Goal: Task Accomplishment & Management: Use online tool/utility

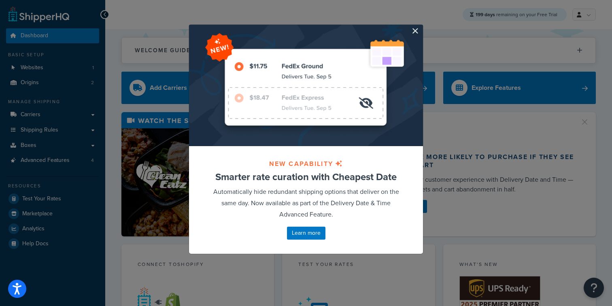
click at [403, 32] on div at bounding box center [306, 85] width 234 height 121
click at [421, 27] on button "button" at bounding box center [422, 26] width 2 height 2
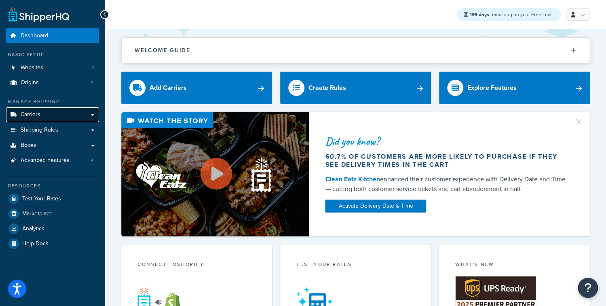
click at [62, 117] on link "Carriers" at bounding box center [52, 114] width 93 height 15
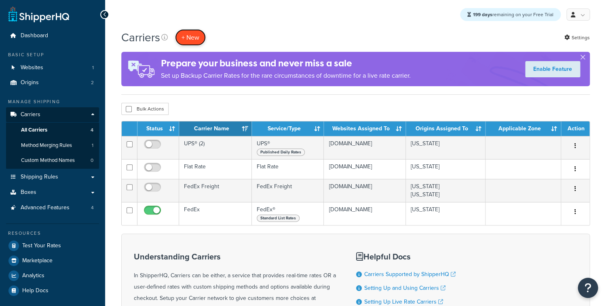
click at [193, 38] on button "+ New" at bounding box center [190, 37] width 31 height 17
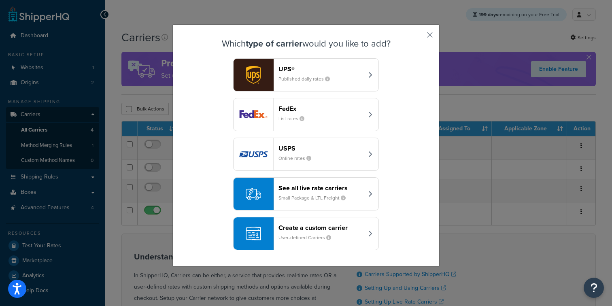
click at [288, 157] on small "Online rates" at bounding box center [297, 158] width 39 height 7
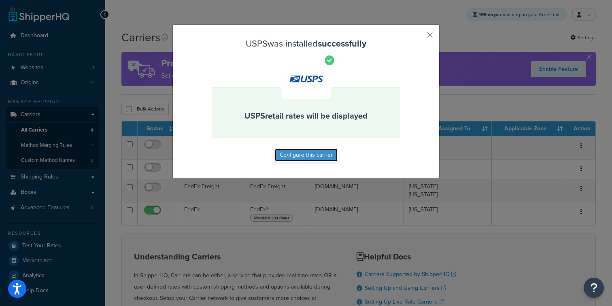
click at [287, 155] on button "Configure this carrier" at bounding box center [306, 154] width 63 height 13
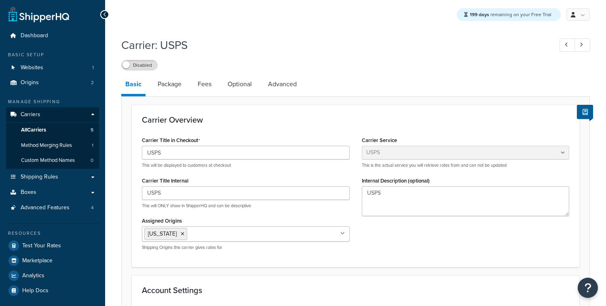
select select "usps"
select select "ONLINE"
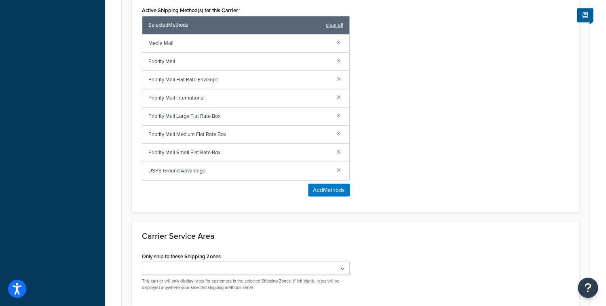
scroll to position [406, 0]
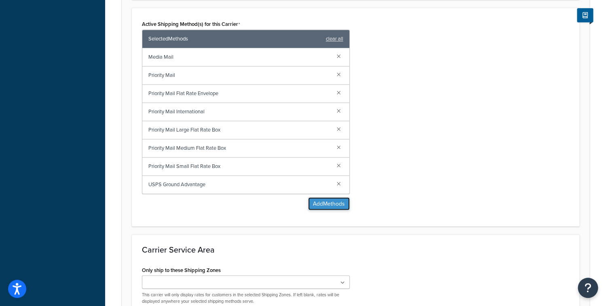
click at [310, 202] on button "Add Methods" at bounding box center [329, 203] width 42 height 13
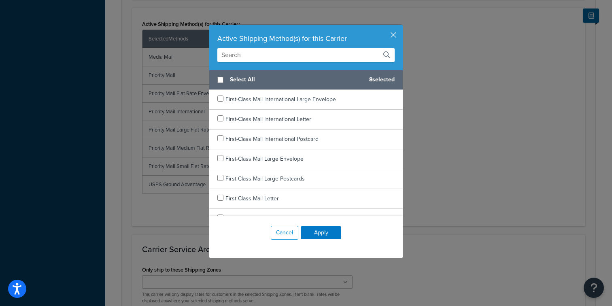
click at [273, 58] on input "text" at bounding box center [305, 55] width 177 height 14
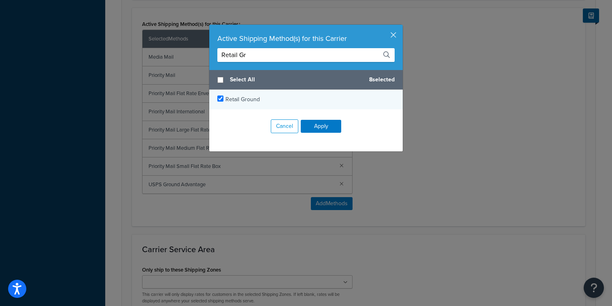
type input "Retail Gr"
checkbox input "true"
click at [229, 100] on span "Retail Ground" at bounding box center [242, 99] width 34 height 8
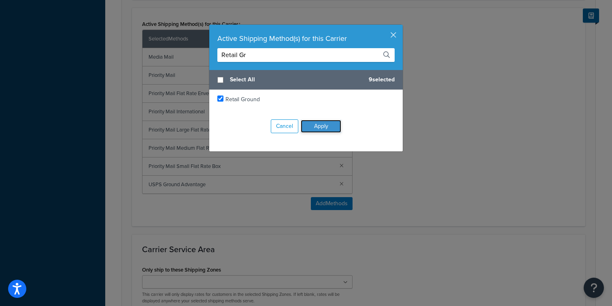
click at [317, 131] on button "Apply" at bounding box center [321, 126] width 40 height 13
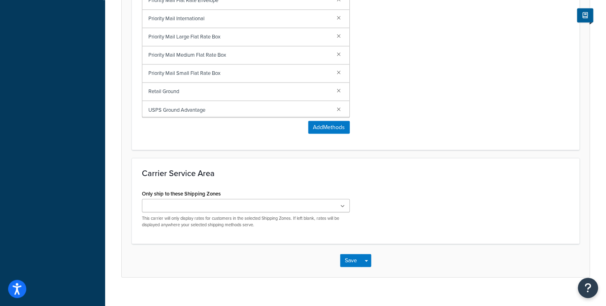
scroll to position [511, 0]
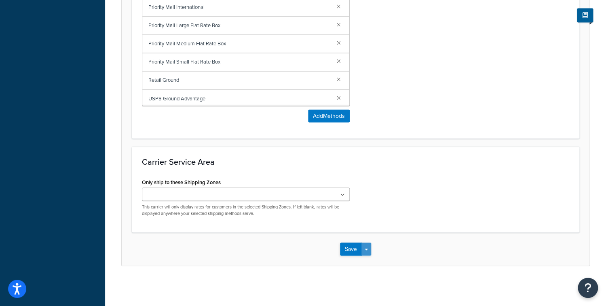
click at [368, 251] on button "Save Dropdown" at bounding box center [367, 248] width 10 height 13
click at [367, 265] on button "Save and Edit" at bounding box center [369, 263] width 59 height 17
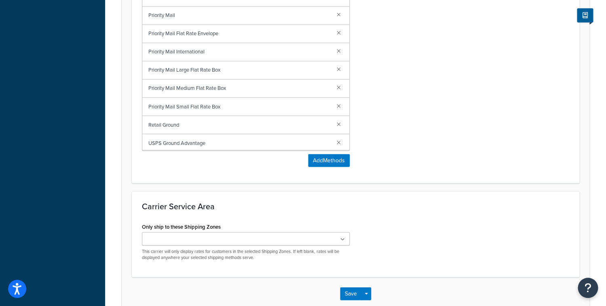
scroll to position [0, 0]
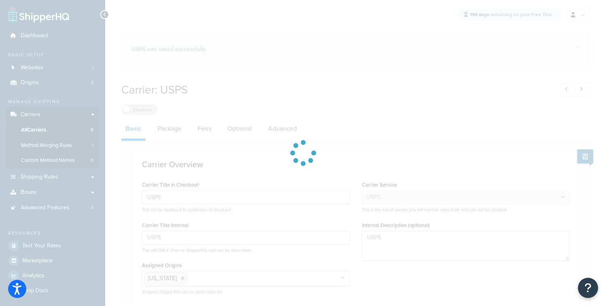
select select "usps"
select select "ONLINE"
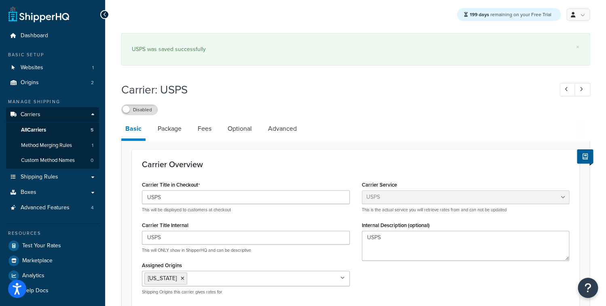
click at [150, 105] on label "Disabled" at bounding box center [140, 110] width 36 height 10
click at [38, 242] on span "Test Your Rates" at bounding box center [41, 245] width 39 height 7
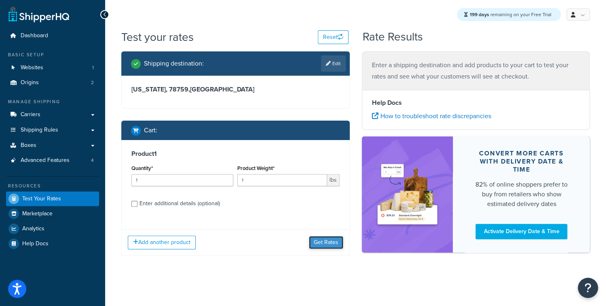
click at [333, 248] on button "Get Rates" at bounding box center [326, 242] width 34 height 13
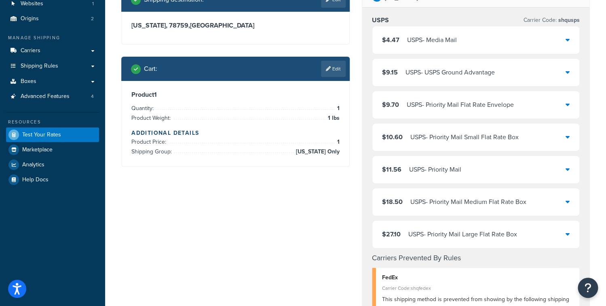
scroll to position [39, 0]
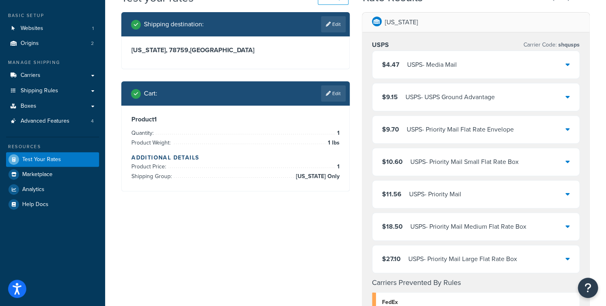
click at [449, 195] on div "USPS - Priority Mail" at bounding box center [435, 194] width 52 height 11
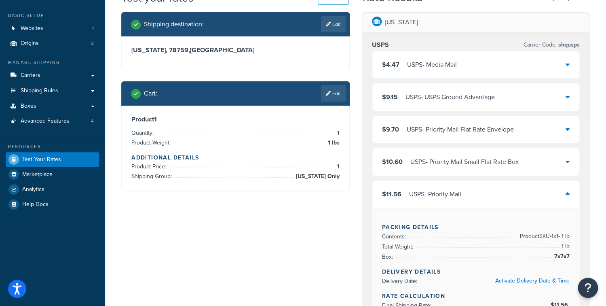
click at [480, 196] on div "$11.56 USPS - Priority Mail" at bounding box center [477, 194] width 208 height 28
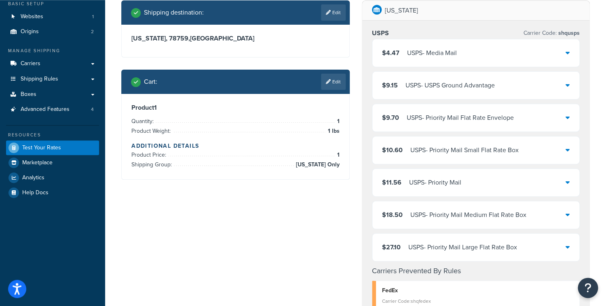
scroll to position [52, 0]
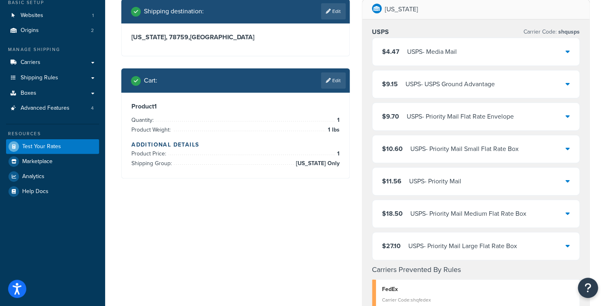
drag, startPoint x: 189, startPoint y: 224, endPoint x: 199, endPoint y: 220, distance: 11.6
click at [189, 224] on div "Shipping destination : Edit Texas, 78759 , United States Cart : Edit Product 1 …" at bounding box center [355, 277] width 481 height 556
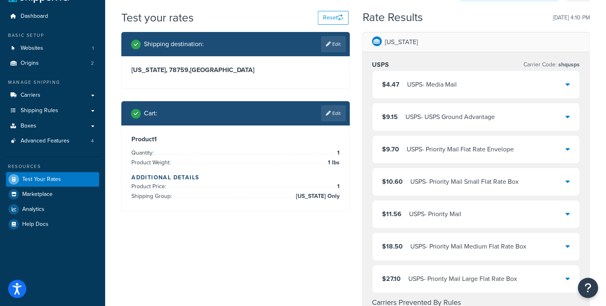
scroll to position [0, 0]
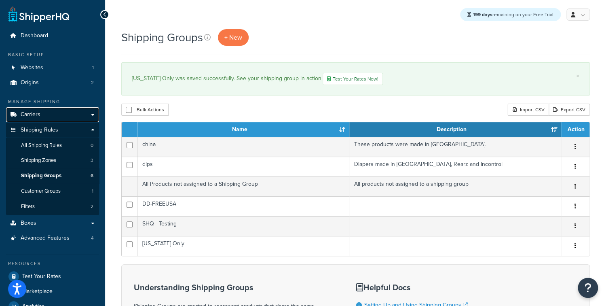
click at [60, 119] on link "Carriers" at bounding box center [52, 114] width 93 height 15
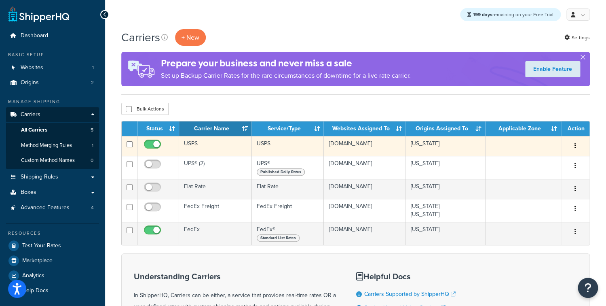
click at [224, 146] on td "USPS" at bounding box center [215, 146] width 73 height 20
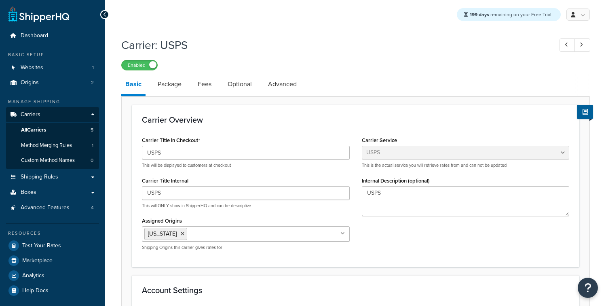
select select "usps"
select select "ONLINE"
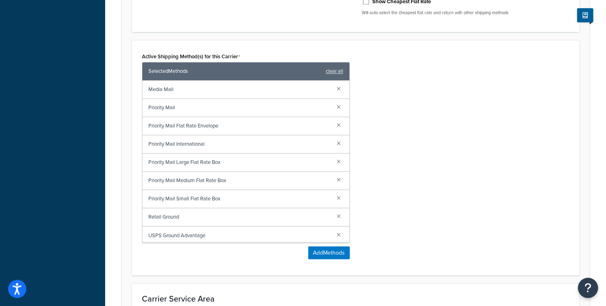
scroll to position [375, 0]
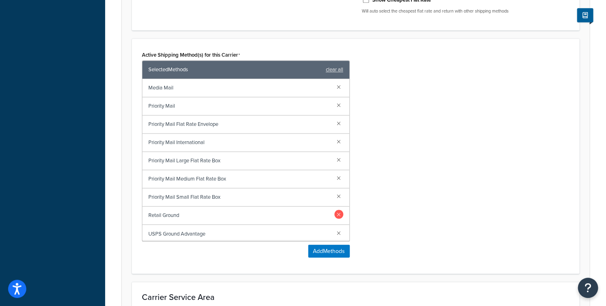
click at [335, 214] on link at bounding box center [339, 214] width 9 height 9
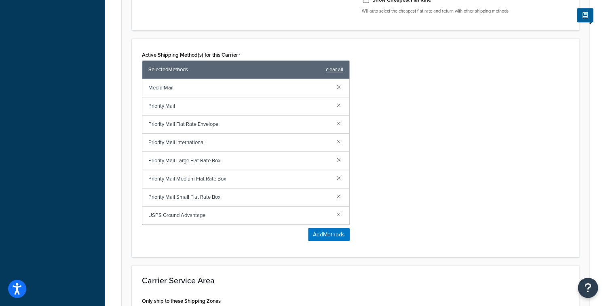
click at [418, 157] on div "Active Shipping Method(s) for this Carrier Selected Methods clear all Media Mai…" at bounding box center [356, 148] width 440 height 198
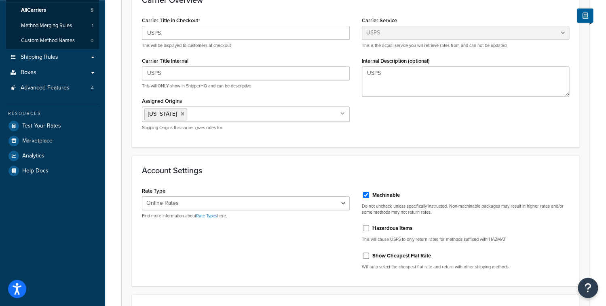
scroll to position [0, 0]
